Goal: Information Seeking & Learning: Learn about a topic

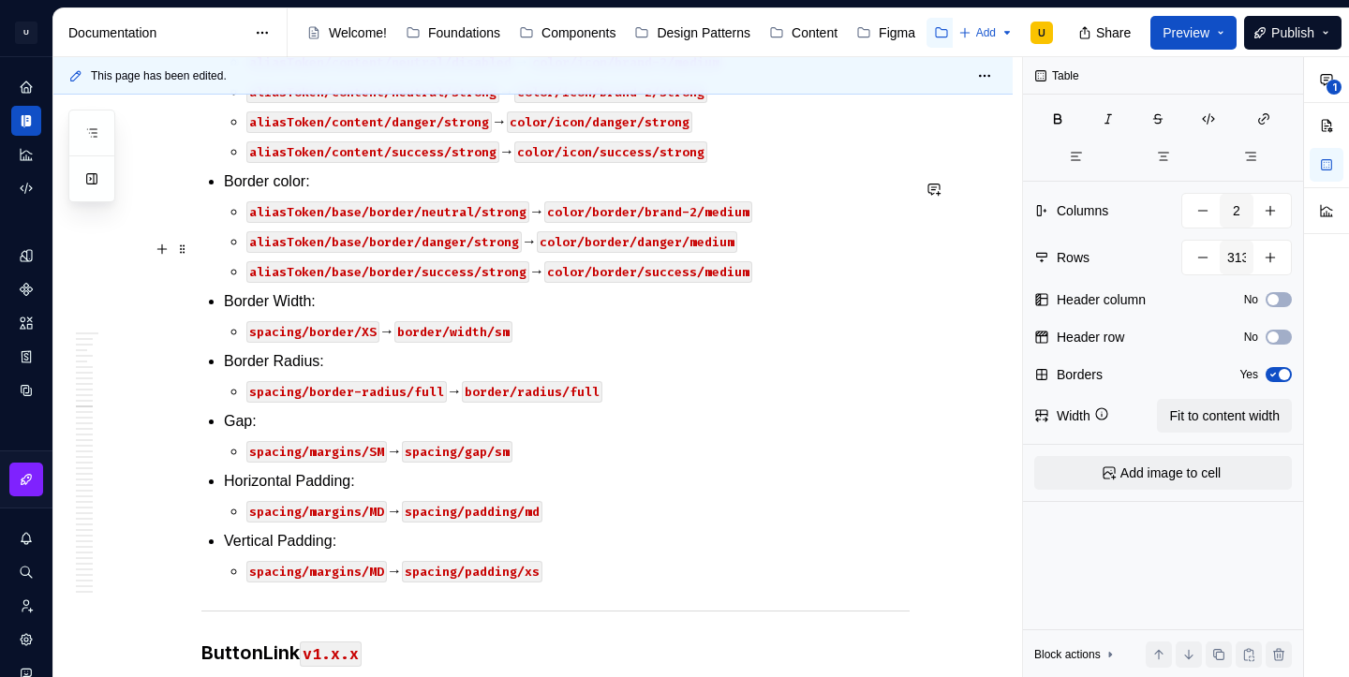
scroll to position [36942, 0]
type textarea "*"
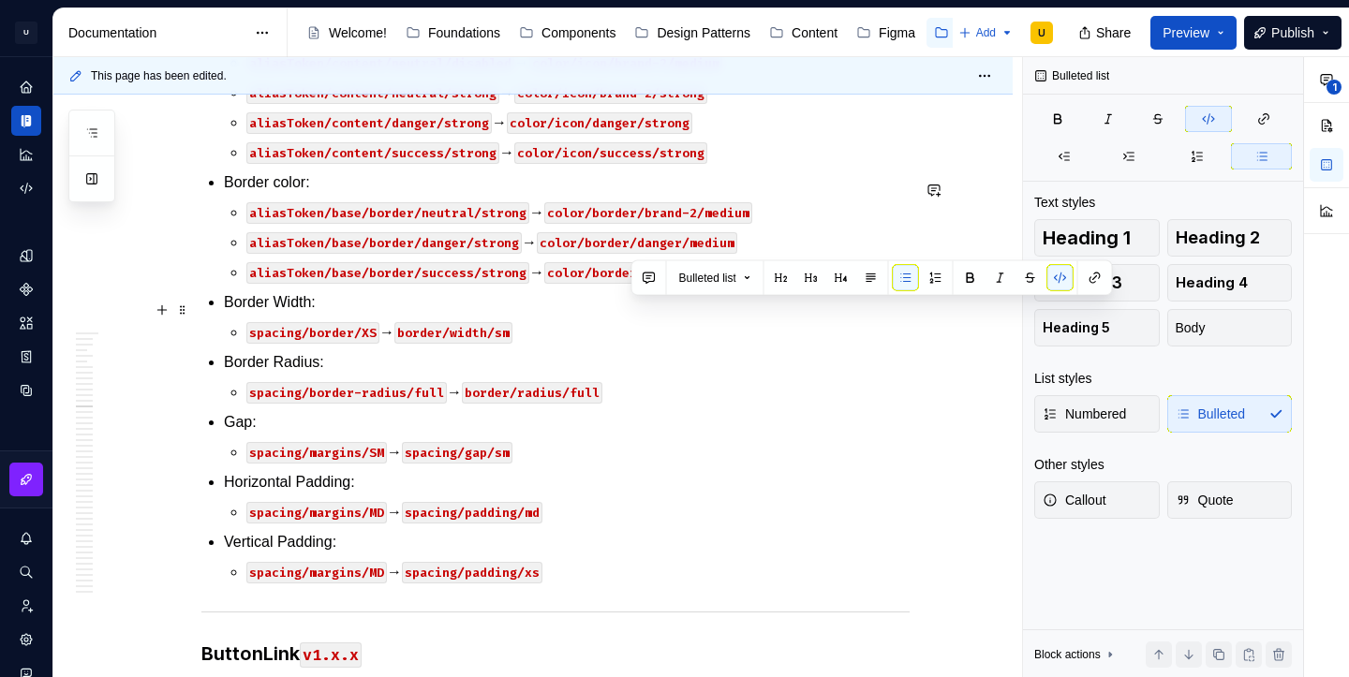
drag, startPoint x: 718, startPoint y: 313, endPoint x: 635, endPoint y: 312, distance: 83.4
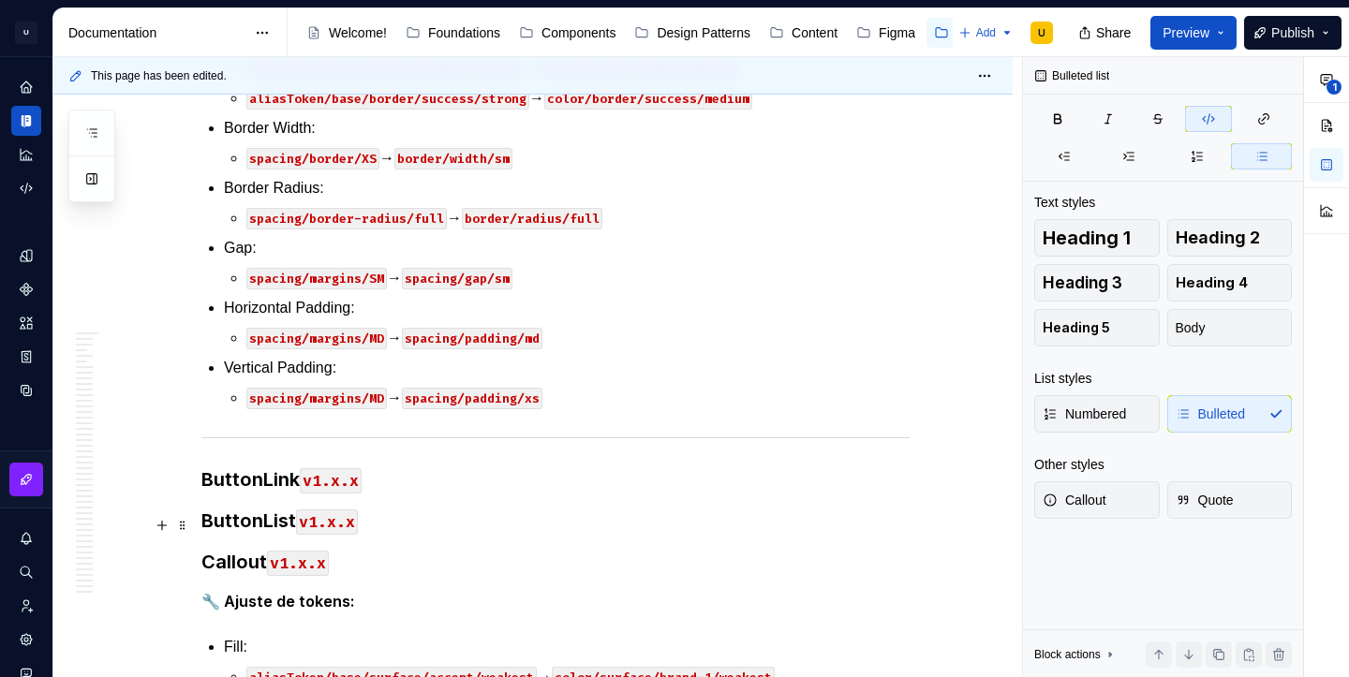
scroll to position [37124, 0]
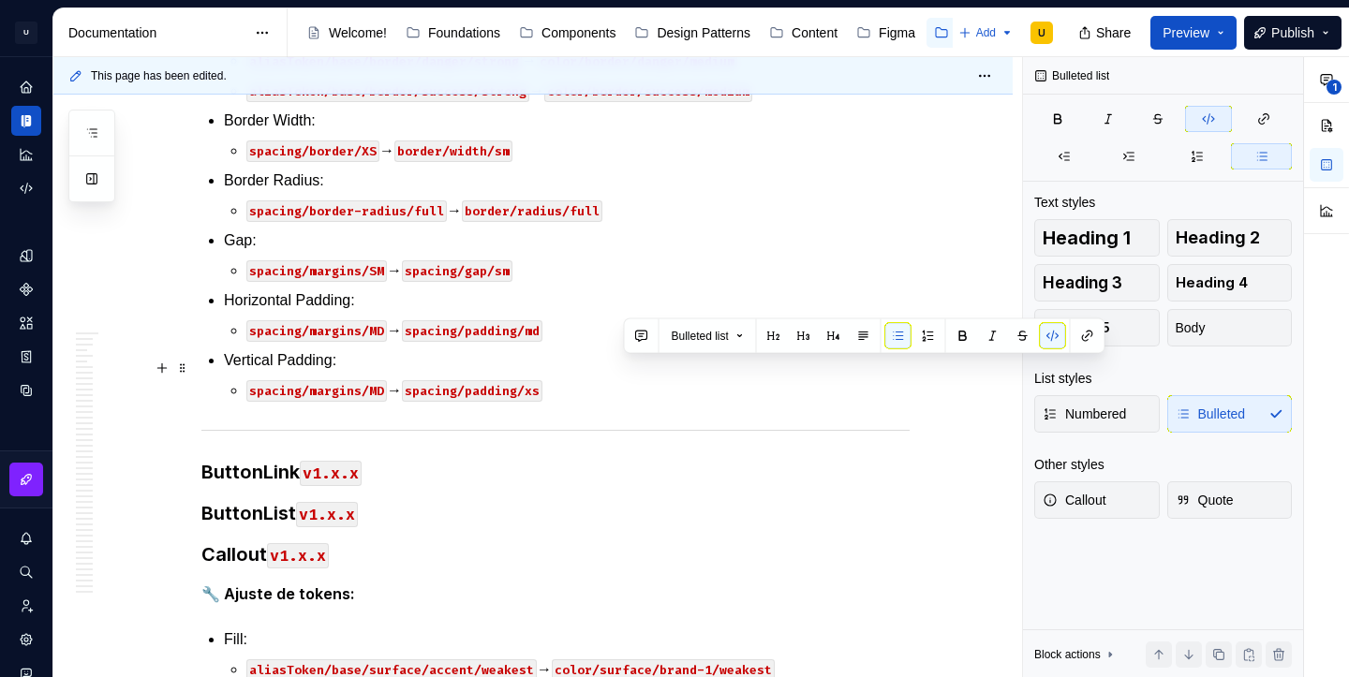
drag, startPoint x: 675, startPoint y: 364, endPoint x: 623, endPoint y: 374, distance: 53.3
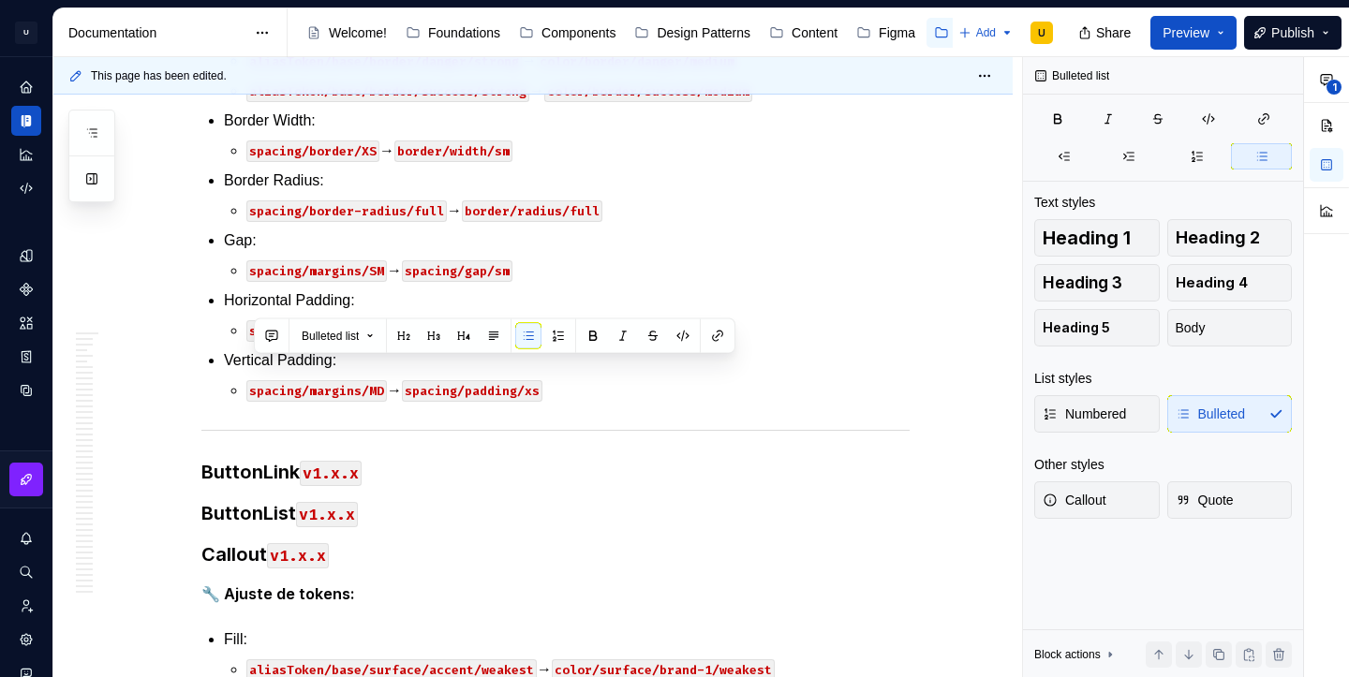
copy p "aliasToken/content/neutral/disabled → color/text/neutral/medium"
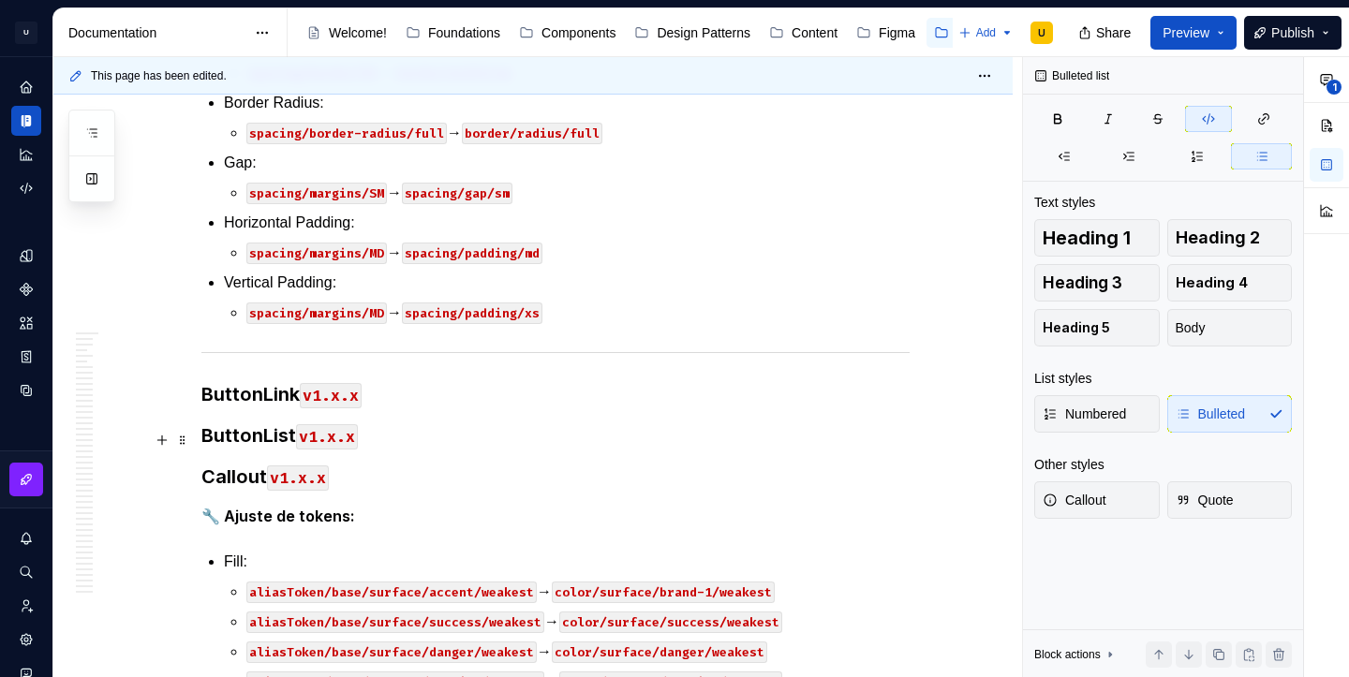
scroll to position [37262, 0]
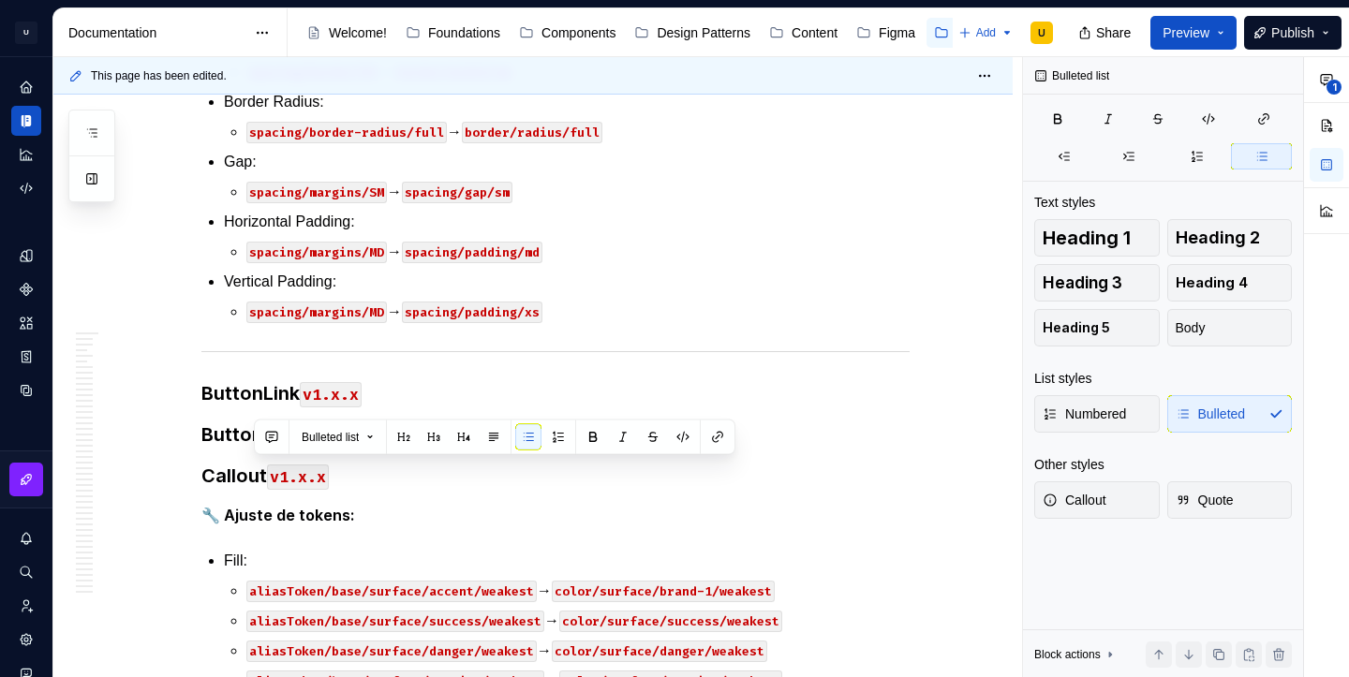
copy p "aliasToken/content/neutral/disabled → color/icon/neutral/medium"
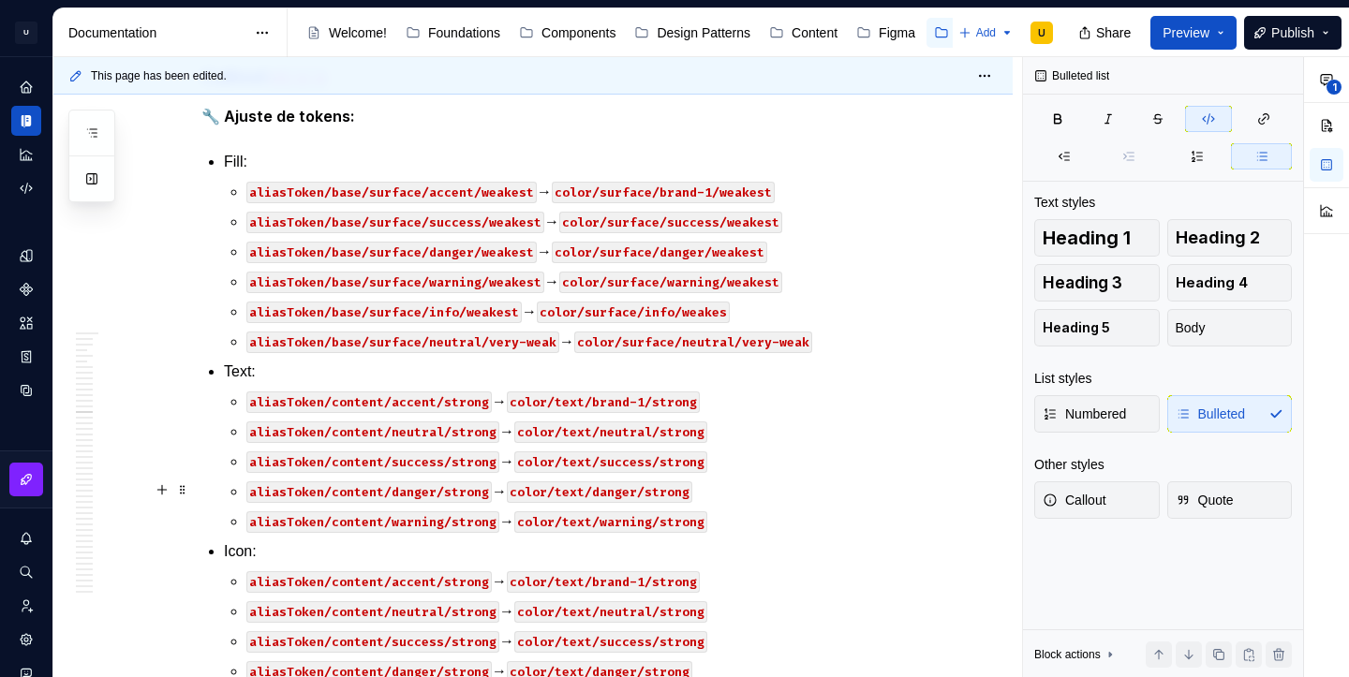
scroll to position [37720, 0]
type textarea "*"
